Goal: Navigation & Orientation: Find specific page/section

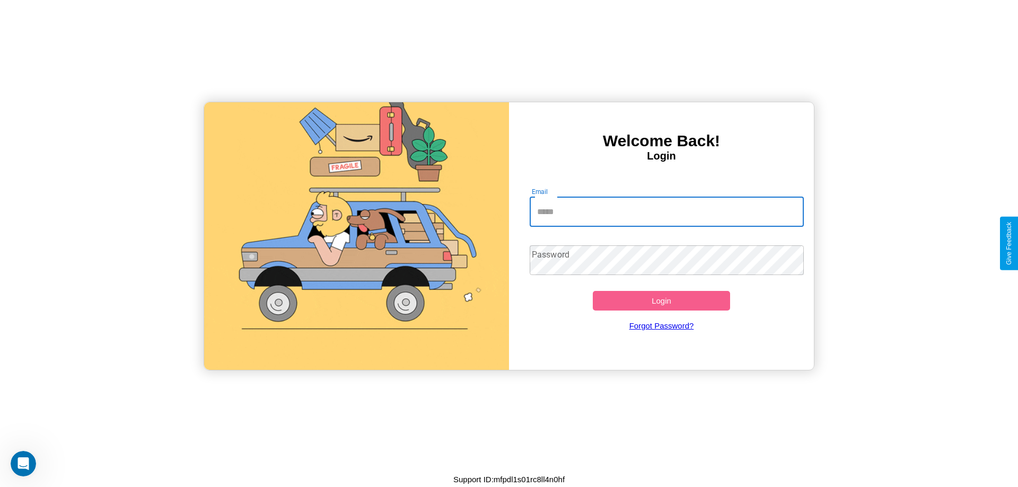
click at [667, 212] on input "Email" at bounding box center [667, 212] width 275 height 30
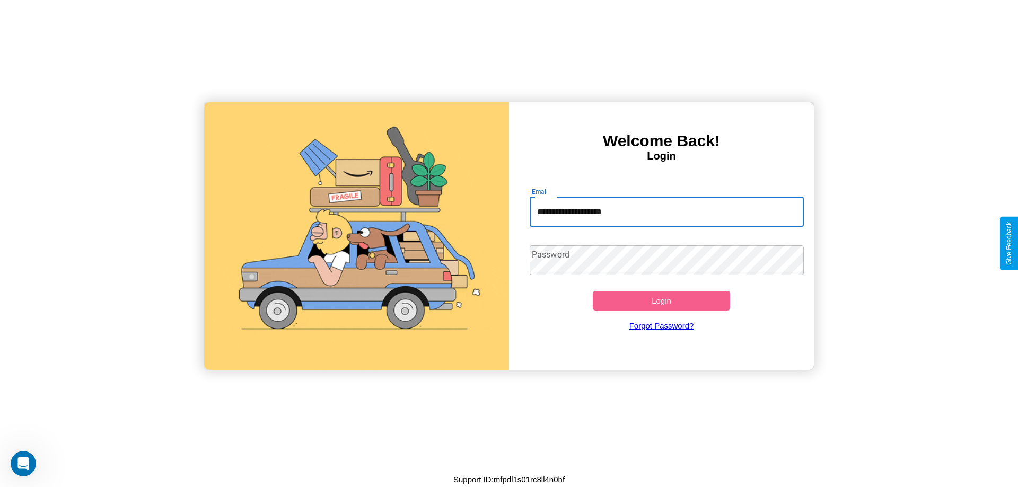
type input "**********"
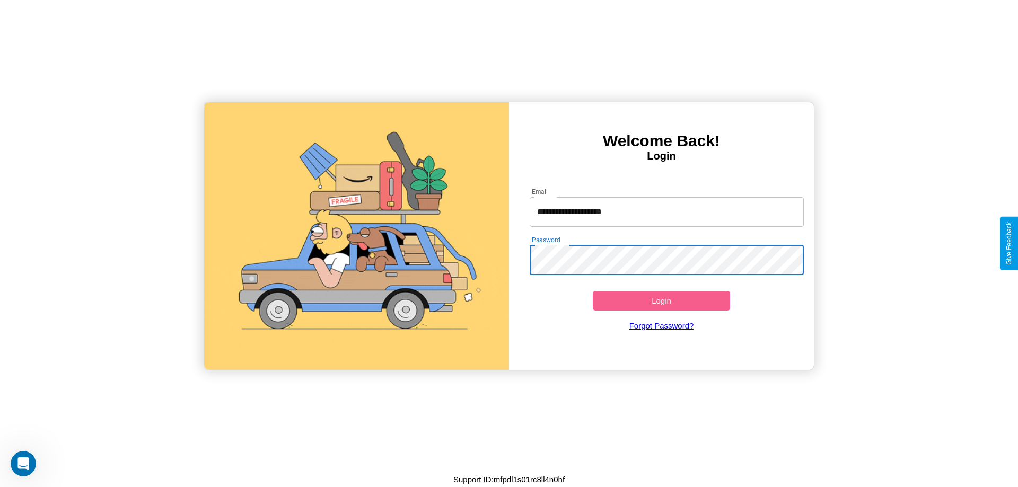
click at [661, 301] on button "Login" at bounding box center [661, 301] width 137 height 20
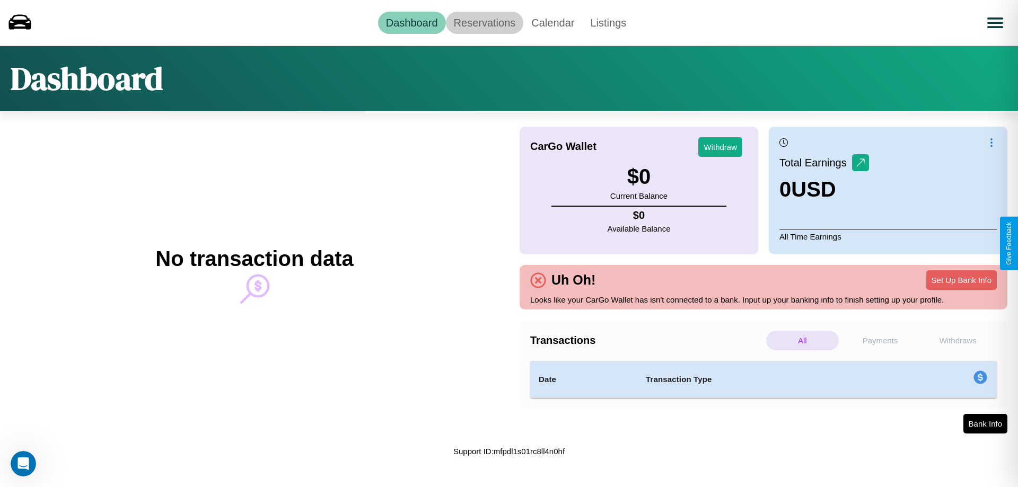
click at [484, 22] on link "Reservations" at bounding box center [485, 23] width 78 height 22
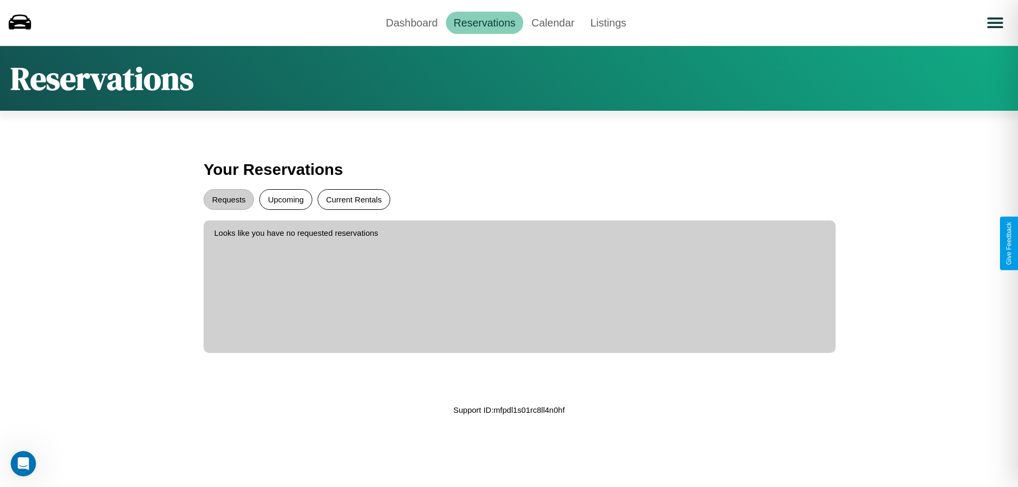
click at [354, 199] on button "Current Rentals" at bounding box center [354, 199] width 73 height 21
click at [229, 199] on button "Requests" at bounding box center [229, 199] width 50 height 21
click at [553, 22] on link "Calendar" at bounding box center [552, 23] width 59 height 22
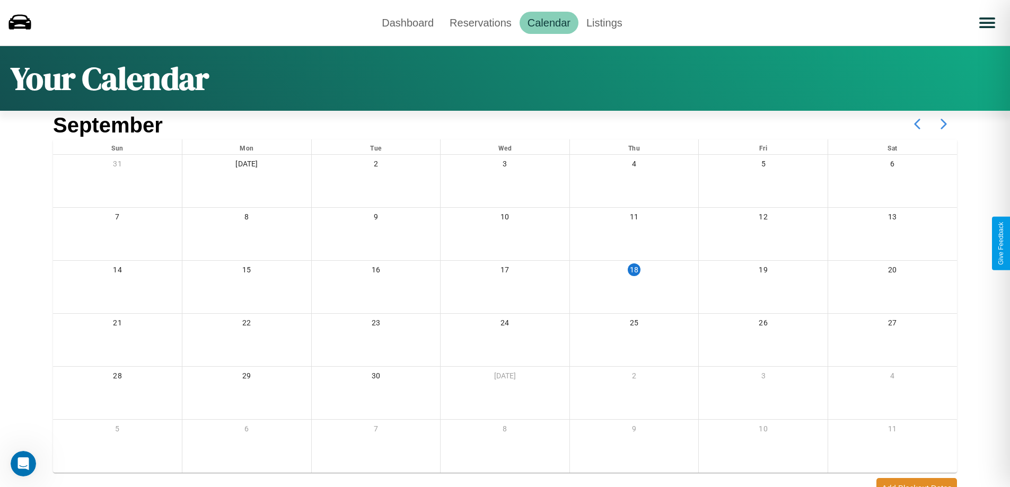
click at [944, 124] on icon at bounding box center [944, 124] width 27 height 27
click at [408, 22] on link "Dashboard" at bounding box center [408, 23] width 68 height 22
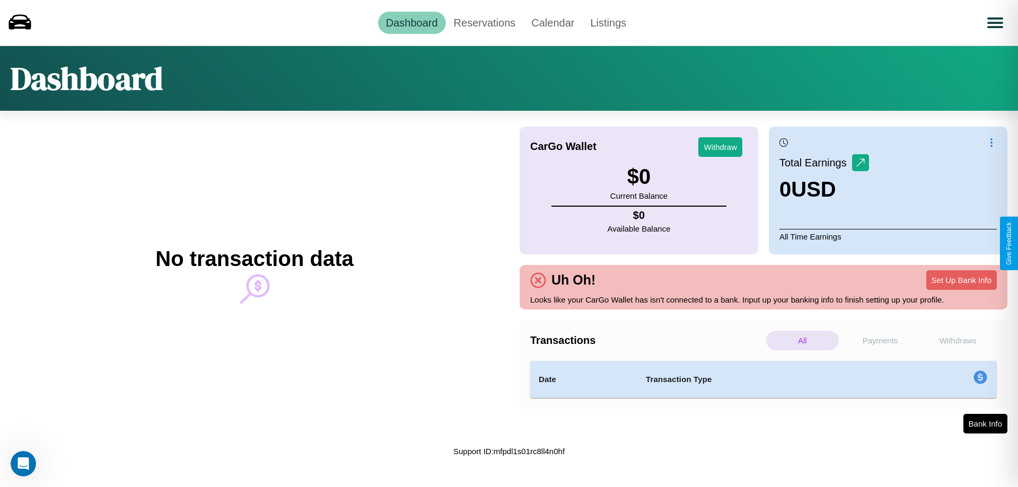
click at [880, 340] on p "Payments" at bounding box center [880, 341] width 73 height 20
click at [958, 340] on p "Withdraws" at bounding box center [958, 341] width 73 height 20
